Goal: Information Seeking & Learning: Learn about a topic

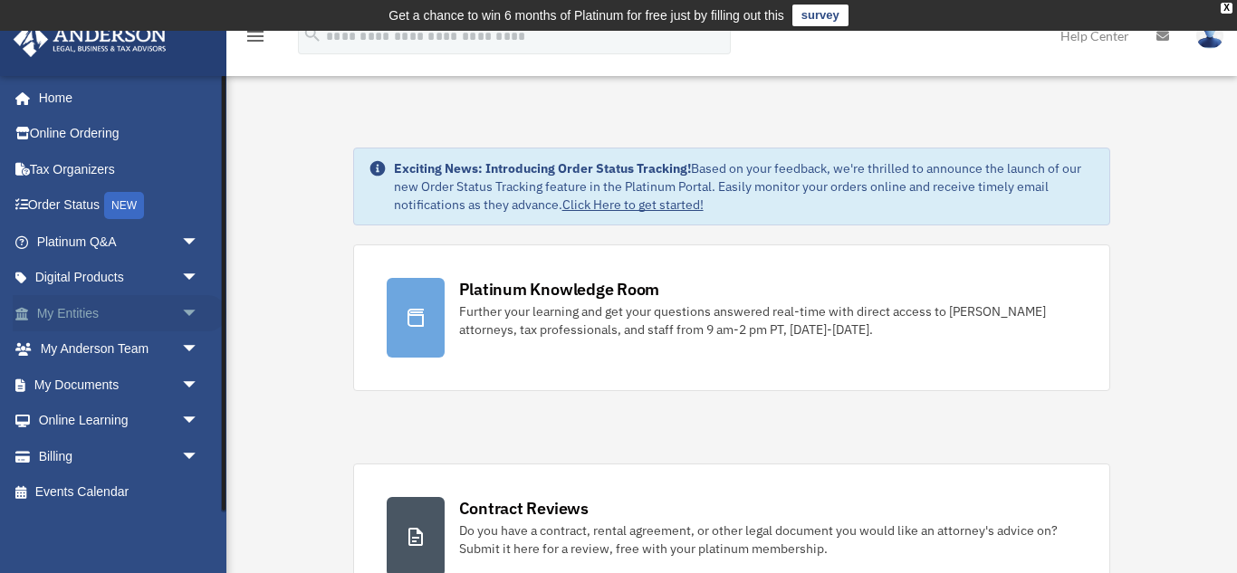
click at [197, 328] on span "arrow_drop_down" at bounding box center [199, 313] width 36 height 37
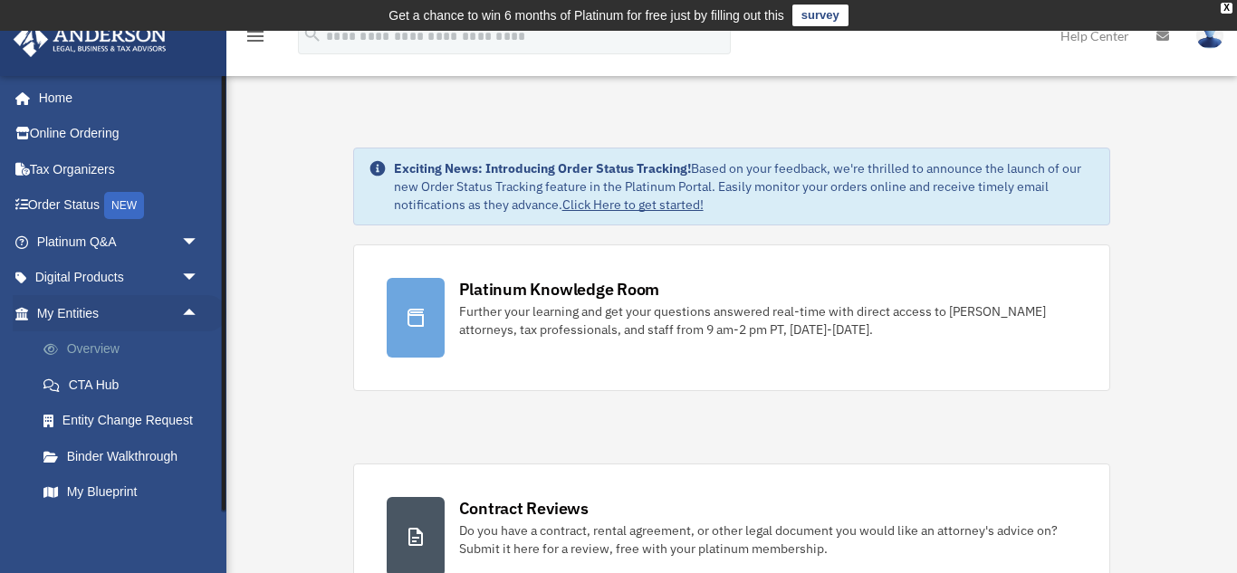
click at [149, 339] on link "Overview" at bounding box center [125, 349] width 201 height 36
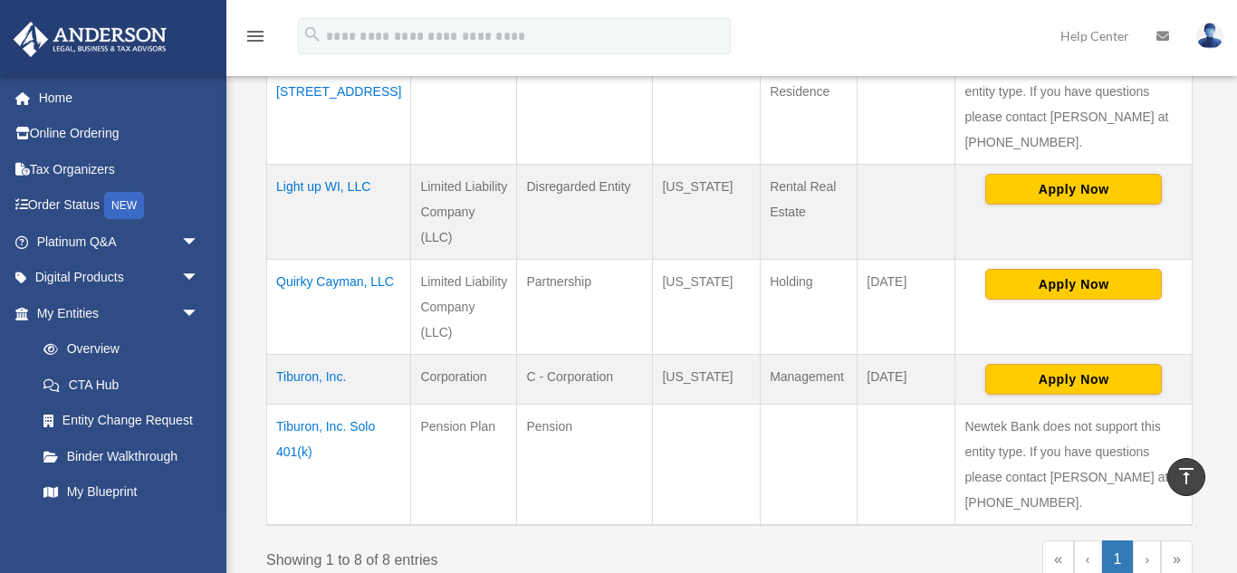
scroll to position [834, 0]
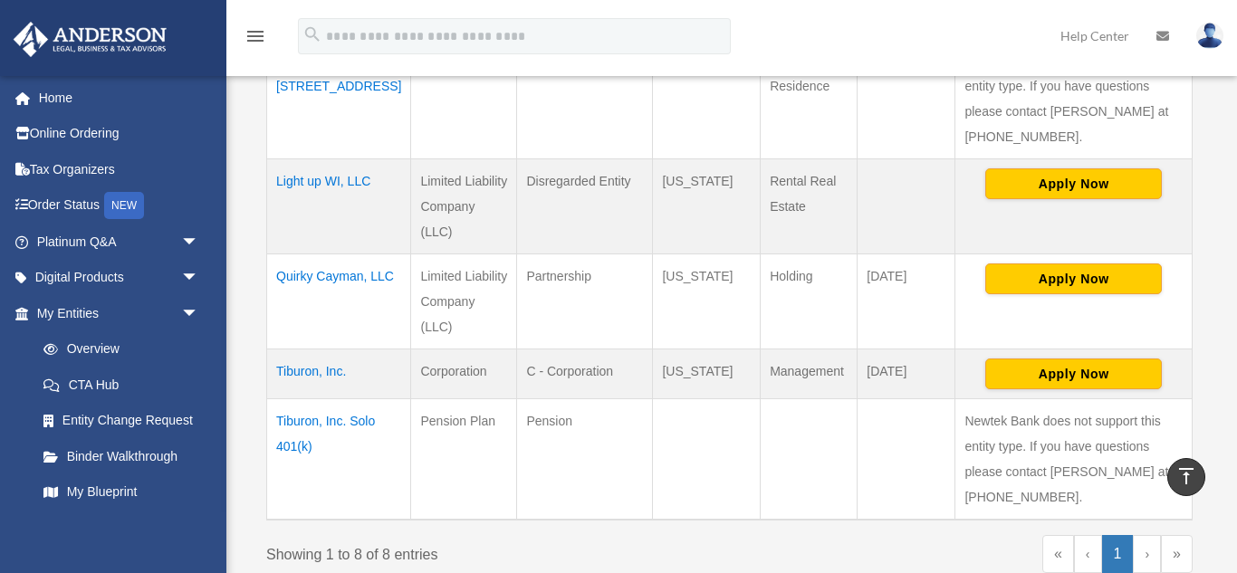
click at [324, 399] on td "Tiburon, Inc. Solo 401(k)" at bounding box center [339, 459] width 144 height 121
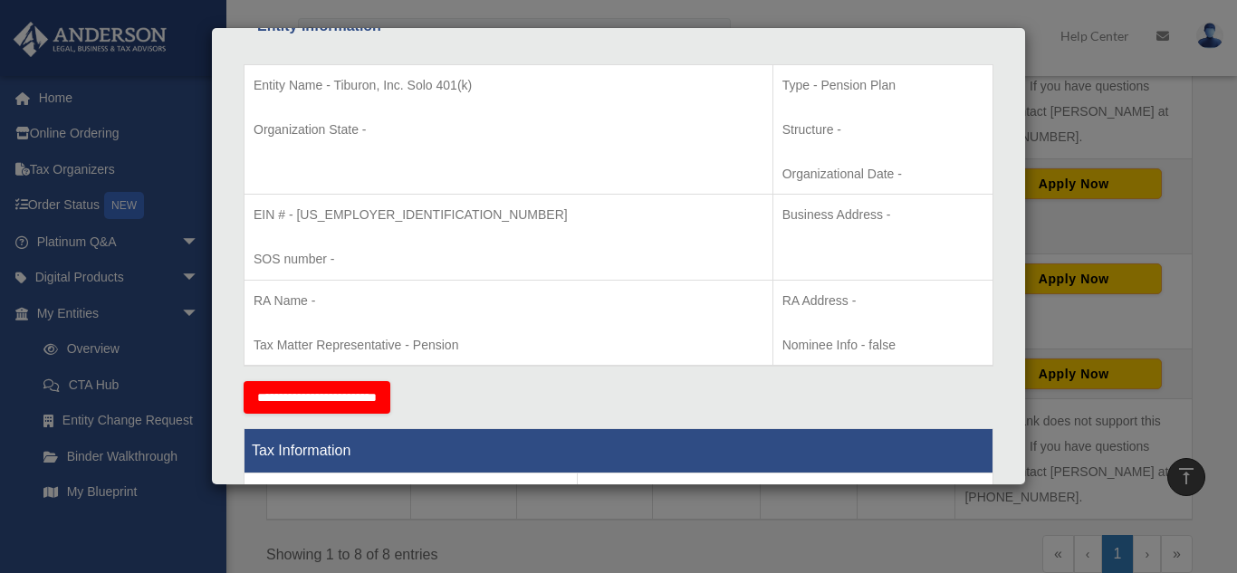
scroll to position [376, 0]
